Goal: Task Accomplishment & Management: Manage account settings

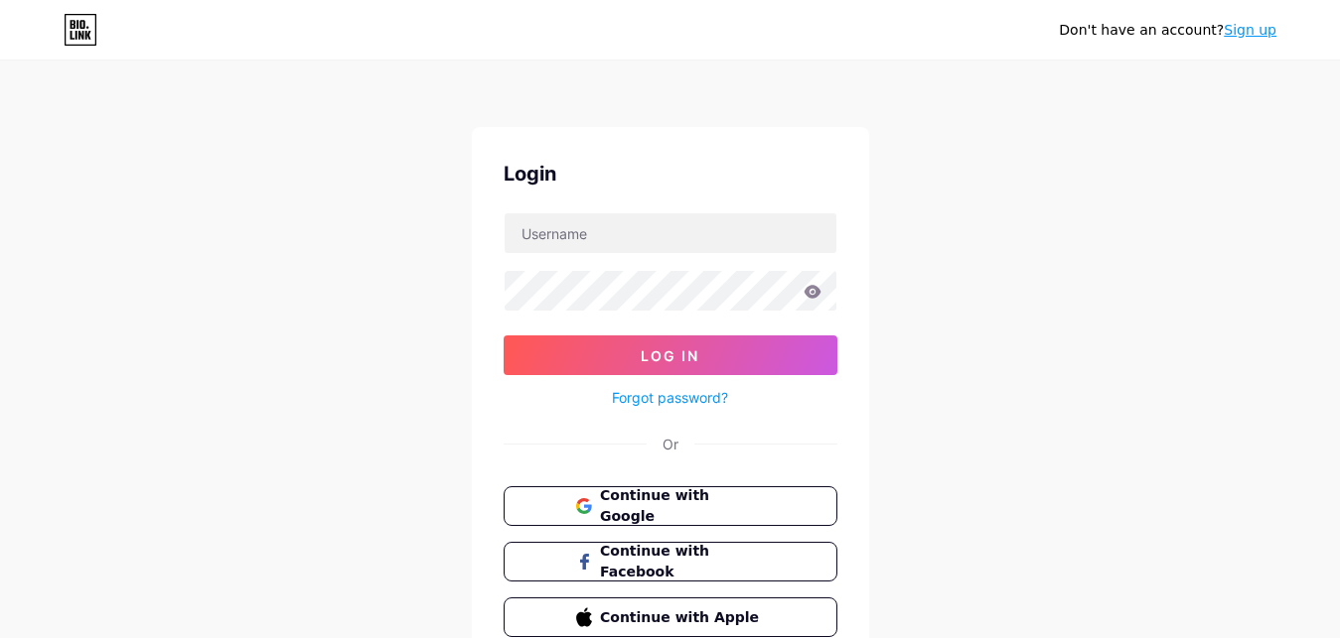
click at [581, 233] on input "text" at bounding box center [670, 233] width 332 height 40
type input "[DOMAIN_NAME][EMAIL_ADDRESS][DOMAIN_NAME]"
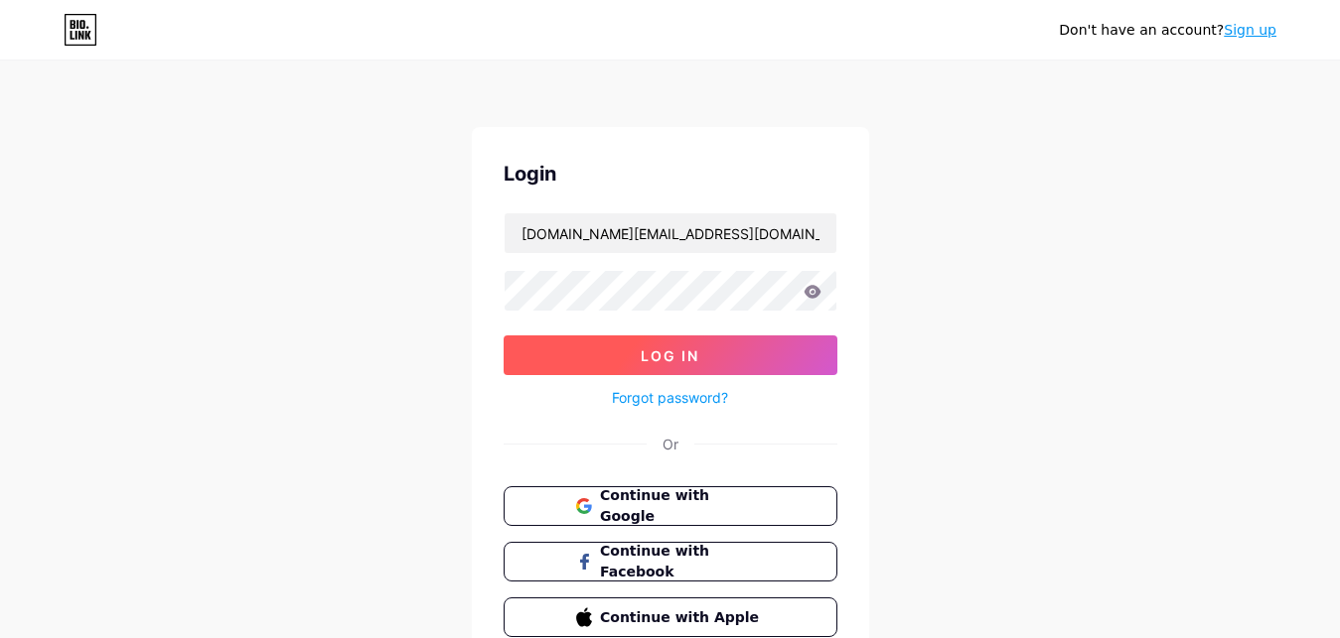
click at [670, 360] on span "Log In" at bounding box center [669, 356] width 59 height 17
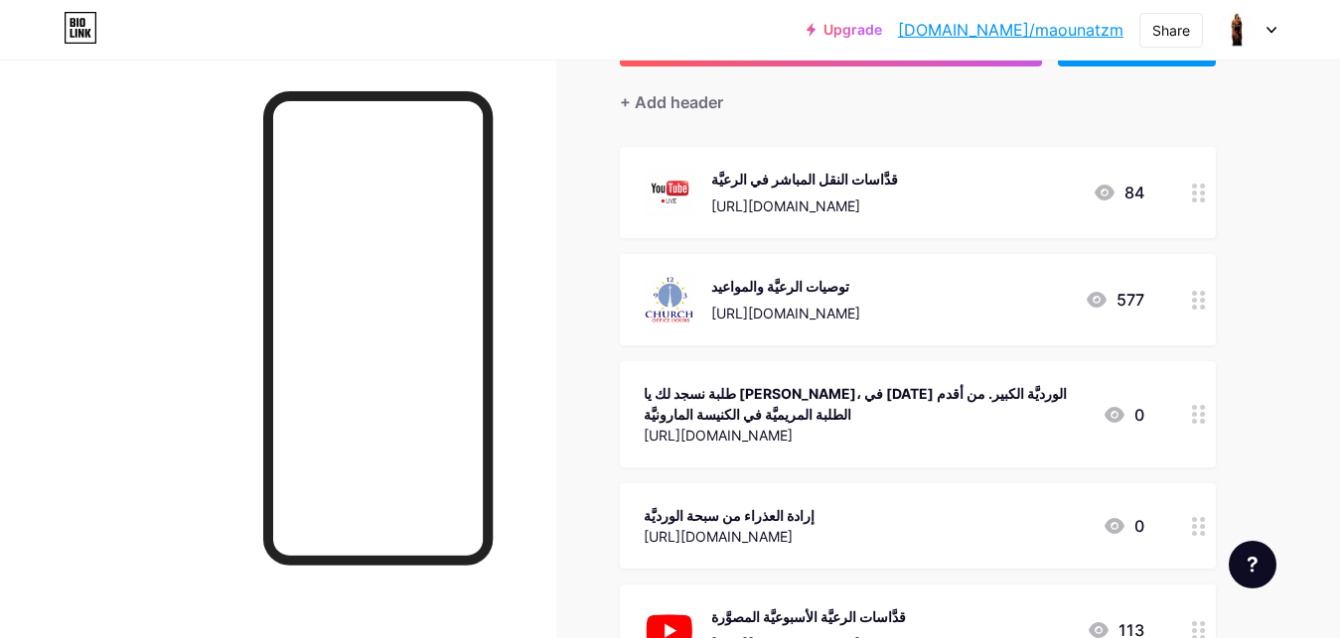
scroll to position [203, 0]
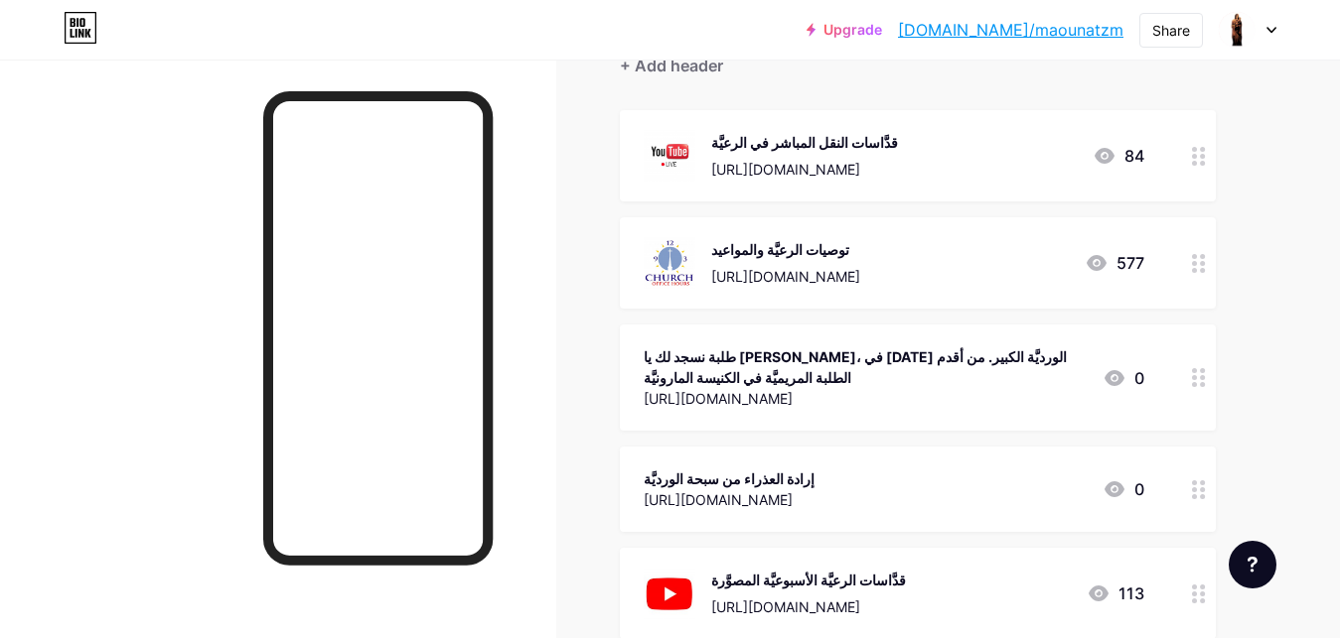
click at [1198, 481] on icon at bounding box center [1199, 490] width 14 height 19
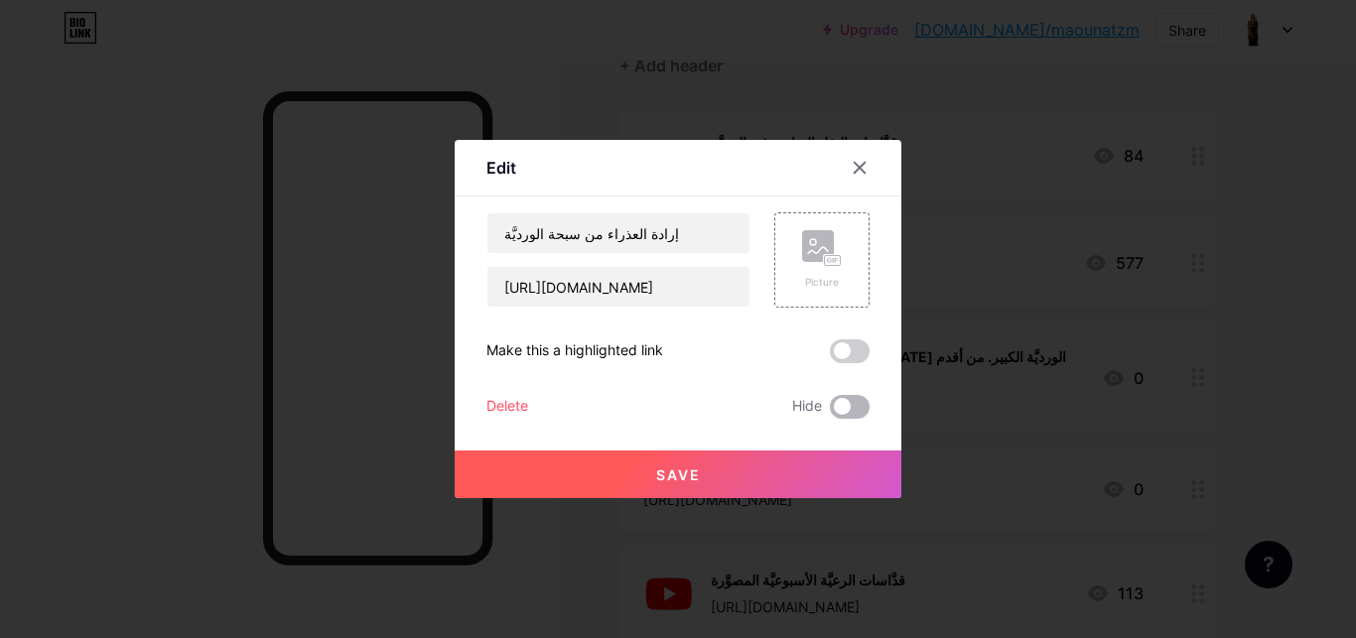
click at [861, 401] on span at bounding box center [850, 407] width 40 height 24
click at [830, 412] on input "checkbox" at bounding box center [830, 412] width 0 height 0
click at [739, 475] on button "Save" at bounding box center [678, 475] width 447 height 48
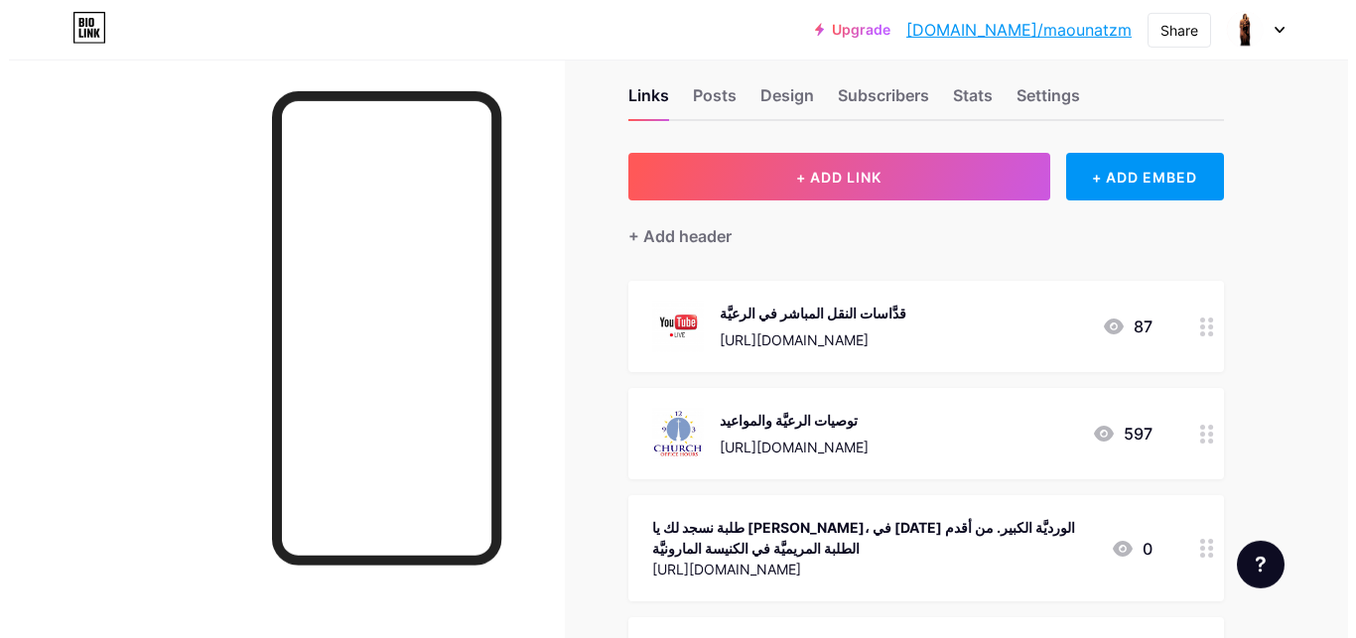
scroll to position [0, 0]
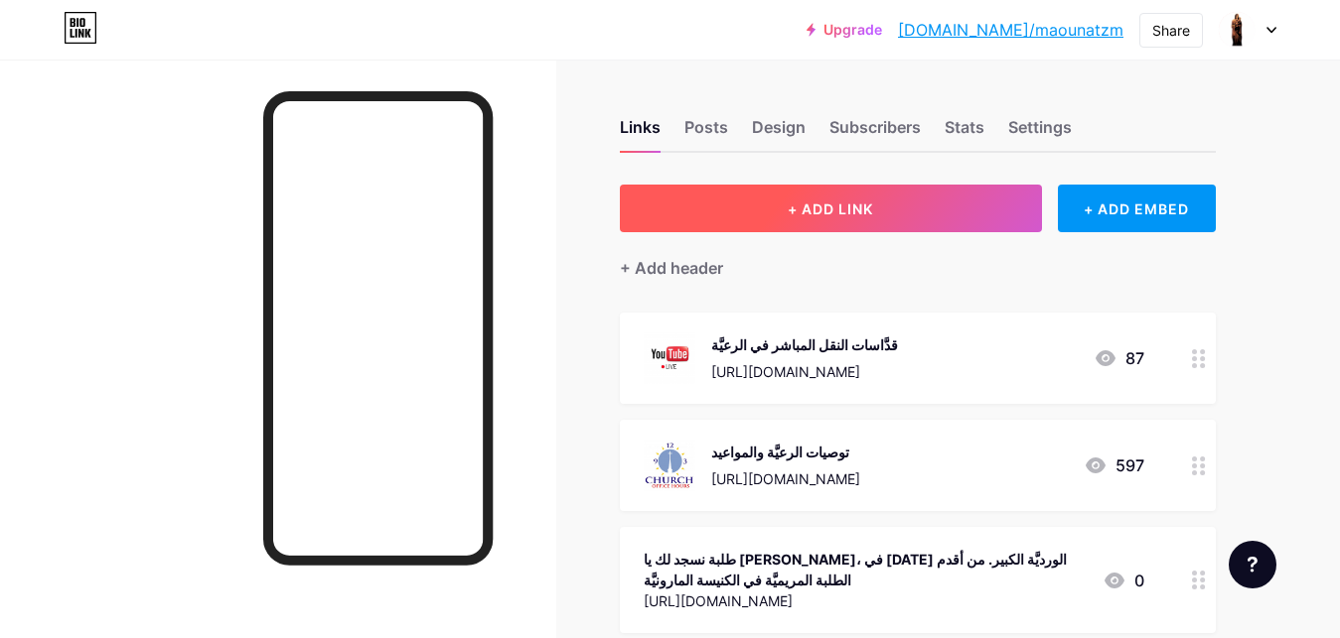
click at [828, 207] on span "+ ADD LINK" at bounding box center [829, 209] width 85 height 17
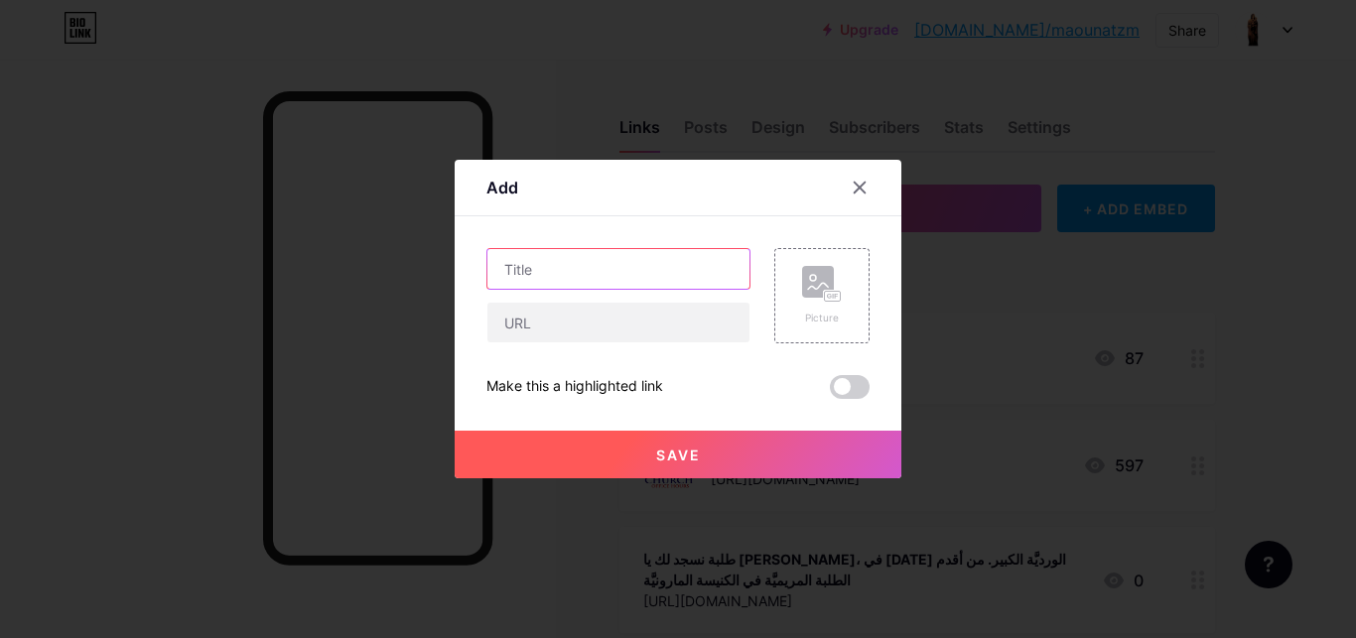
click at [606, 271] on input "text" at bounding box center [619, 269] width 262 height 40
paste input "[DEMOGRAPHIC_DATA] لاوُن الرابع عشر، أوّلُ زيارةٍ إلى [GEOGRAPHIC_DATA] و[GEOGR…"
click at [668, 268] on input "[DEMOGRAPHIC_DATA] لاوُن الرابع عشر، أوّلُ زيارةٍ إلى [GEOGRAPHIC_DATA] و[GEOGR…" at bounding box center [619, 269] width 262 height 40
type input "[DEMOGRAPHIC_DATA] الرابع عشر، أوّلُ زيارةٍ إلى [GEOGRAPHIC_DATA] و[GEOGRAPHIC_…"
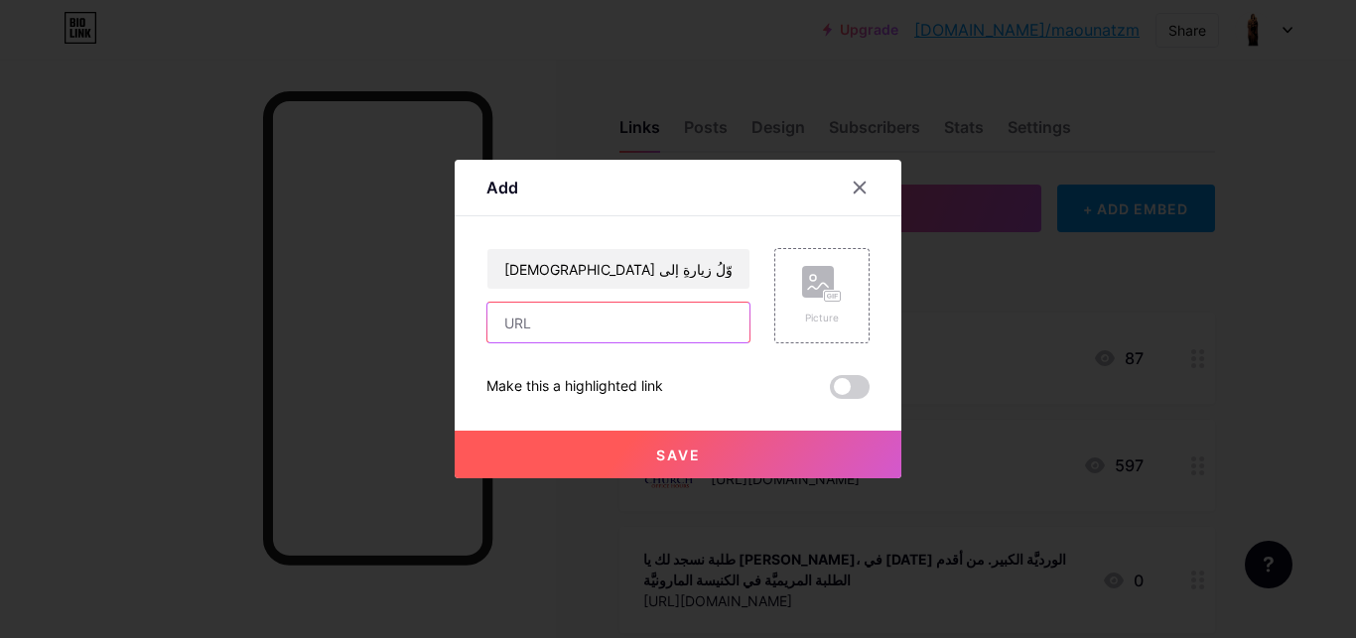
click at [605, 321] on input "text" at bounding box center [619, 323] width 262 height 40
paste input "[URL][DOMAIN_NAME][DEMOGRAPHIC_DATA][GEOGRAPHIC_DATA][GEOGRAPHIC_DATA]"
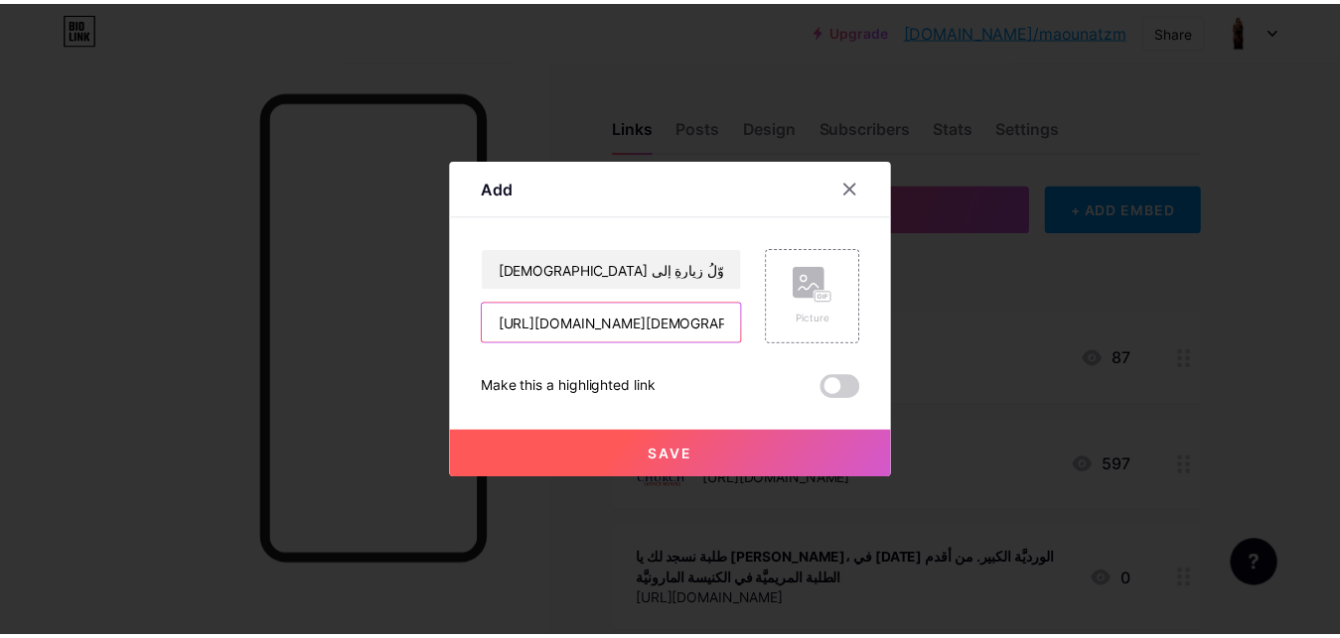
scroll to position [0, 578]
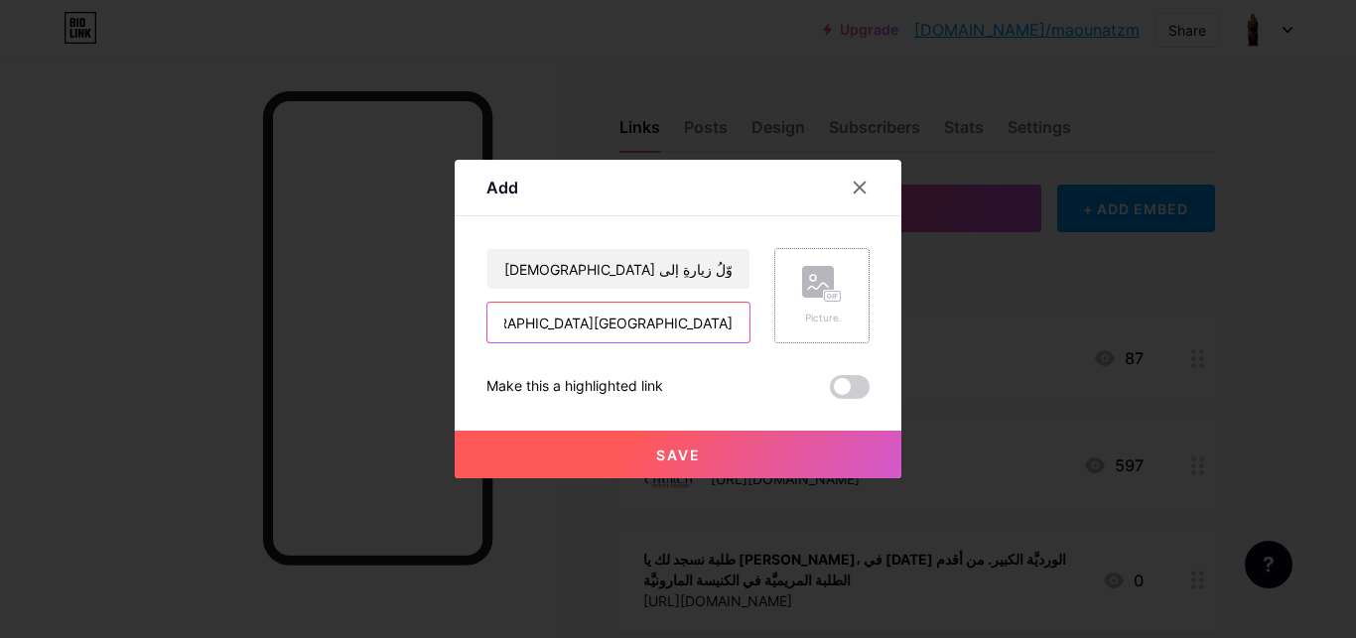
type input "[URL][DOMAIN_NAME][DEMOGRAPHIC_DATA][GEOGRAPHIC_DATA][GEOGRAPHIC_DATA]"
click at [825, 291] on rect at bounding box center [833, 297] width 18 height 12
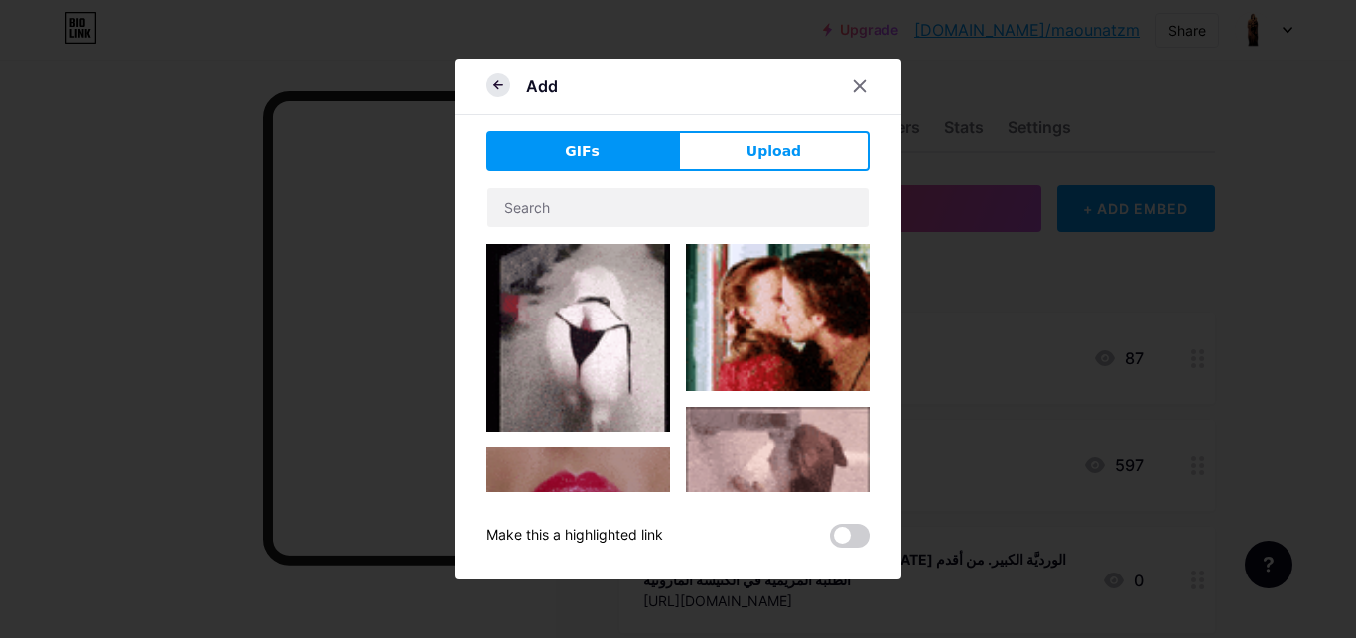
click at [504, 83] on icon at bounding box center [499, 85] width 24 height 24
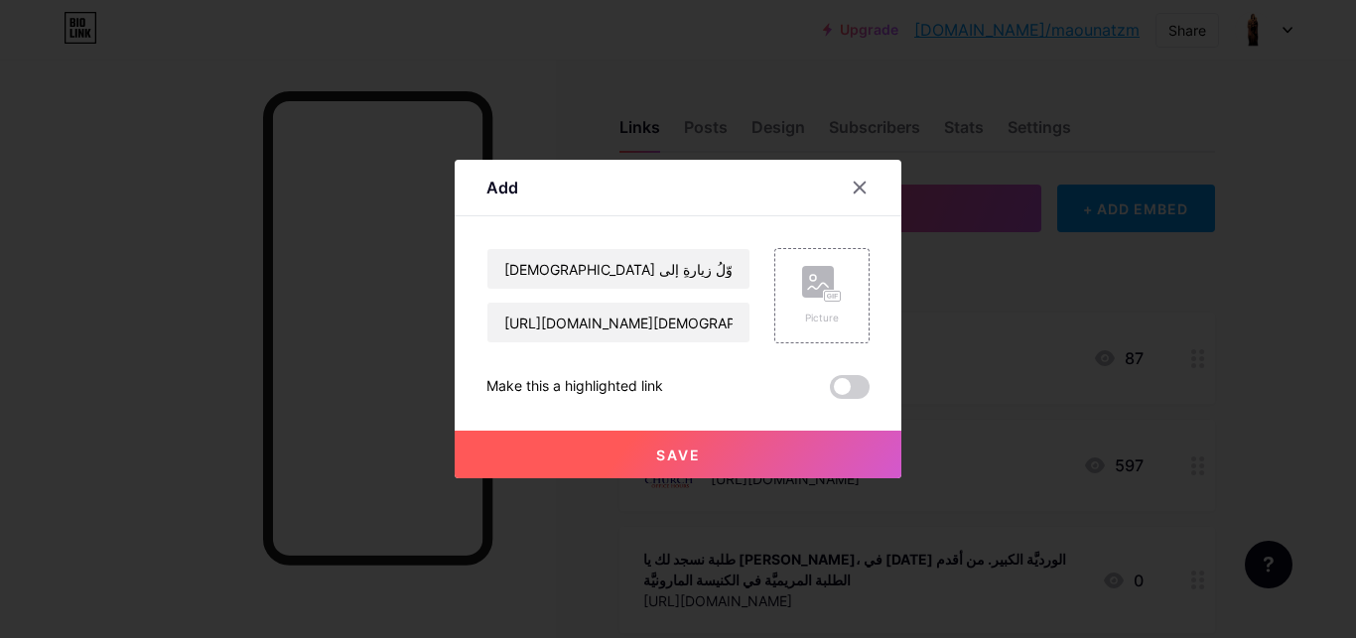
click at [676, 452] on span "Save" at bounding box center [678, 455] width 45 height 17
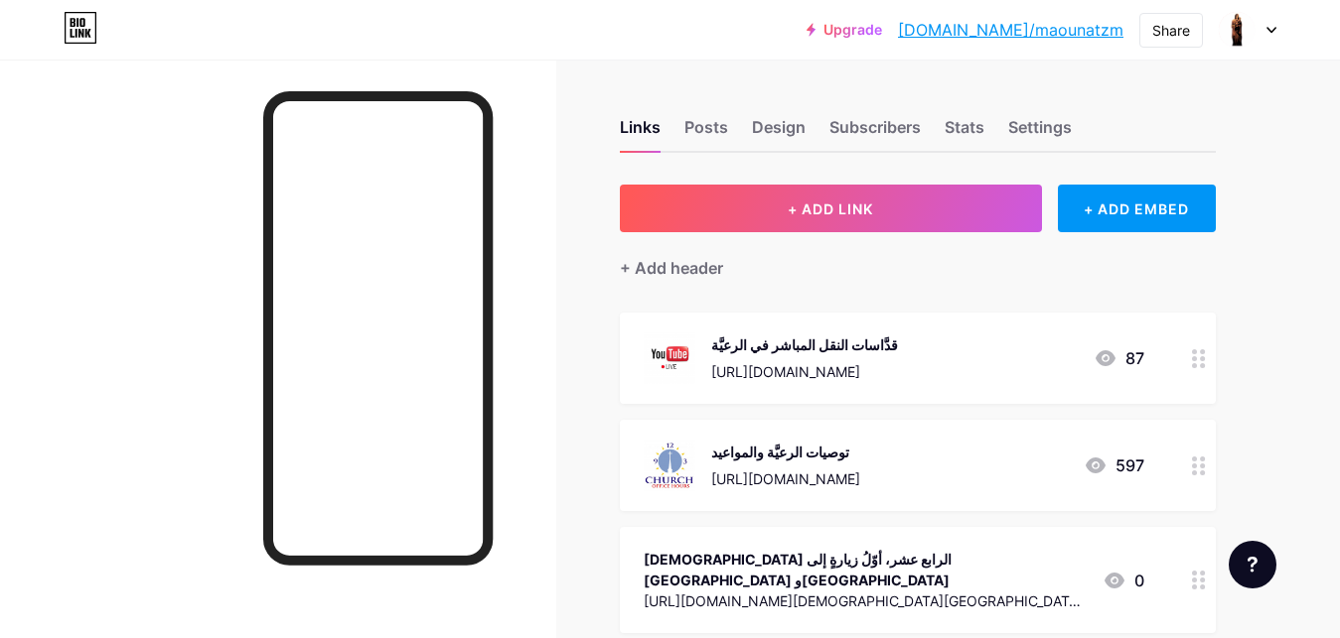
click at [1273, 25] on div at bounding box center [1247, 30] width 58 height 36
